Goal: Task Accomplishment & Management: Complete application form

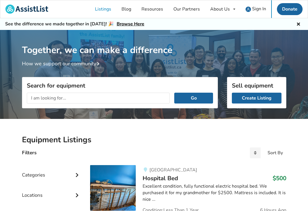
click at [40, 99] on input "text" at bounding box center [98, 98] width 143 height 11
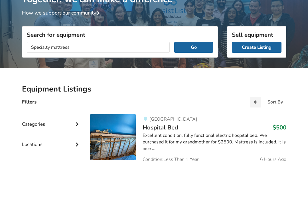
click at [198, 93] on button "Go" at bounding box center [193, 98] width 38 height 11
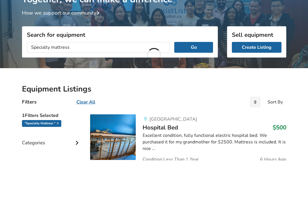
scroll to position [51, 0]
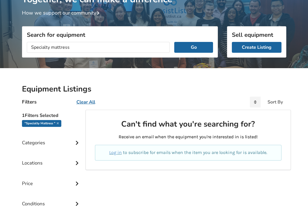
click at [198, 44] on button "Go" at bounding box center [193, 47] width 38 height 11
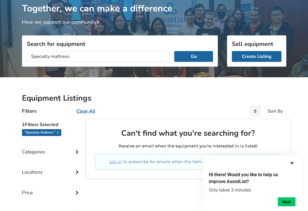
scroll to position [40, 0]
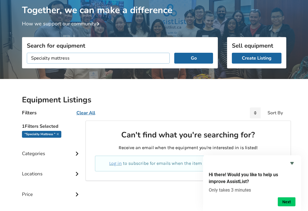
click at [78, 58] on input "Specialty mattress" at bounding box center [98, 58] width 143 height 11
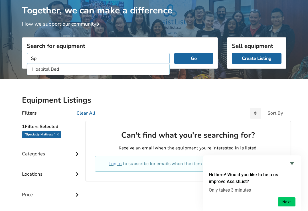
type input "S"
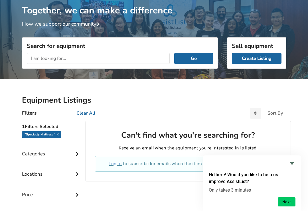
click at [257, 54] on link "Create Listing" at bounding box center [257, 58] width 50 height 11
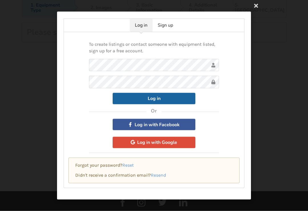
scroll to position [40, 0]
click at [257, 9] on icon at bounding box center [256, 5] width 10 height 10
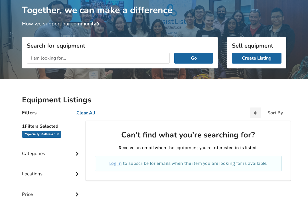
scroll to position [40, 0]
